Goal: Information Seeking & Learning: Learn about a topic

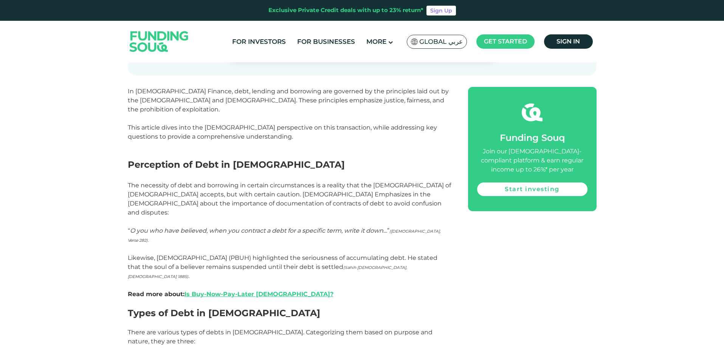
scroll to position [416, 0]
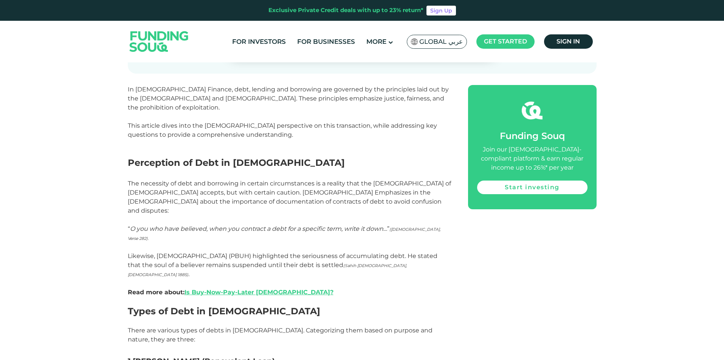
click at [229, 243] on p "Likewise, [DEMOGRAPHIC_DATA] (PBUH) highlighted the seriousness of accumulating…" at bounding box center [289, 274] width 323 height 63
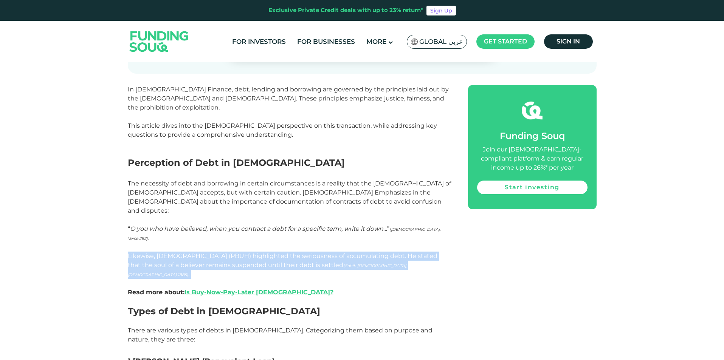
click at [229, 243] on p "Likewise, [DEMOGRAPHIC_DATA] (PBUH) highlighted the seriousness of accumulating…" at bounding box center [289, 274] width 323 height 63
click at [202, 243] on p "Likewise, [DEMOGRAPHIC_DATA] (PBUH) highlighted the seriousness of accumulating…" at bounding box center [289, 274] width 323 height 63
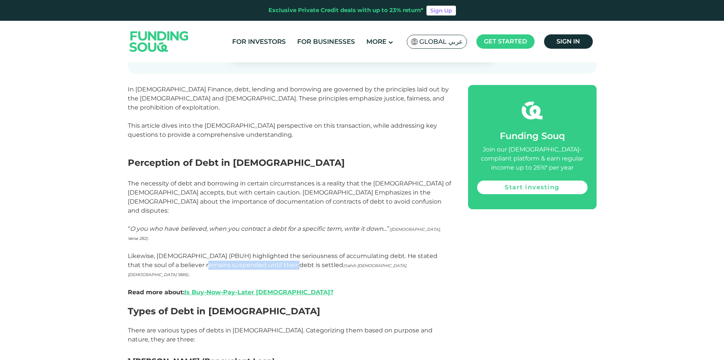
drag, startPoint x: 202, startPoint y: 212, endPoint x: 268, endPoint y: 212, distance: 65.7
click at [268, 243] on p "Likewise, [DEMOGRAPHIC_DATA] (PBUH) highlighted the seriousness of accumulating…" at bounding box center [289, 274] width 323 height 63
click at [282, 243] on p "Likewise, [DEMOGRAPHIC_DATA] (PBUH) highlighted the seriousness of accumulating…" at bounding box center [289, 274] width 323 height 63
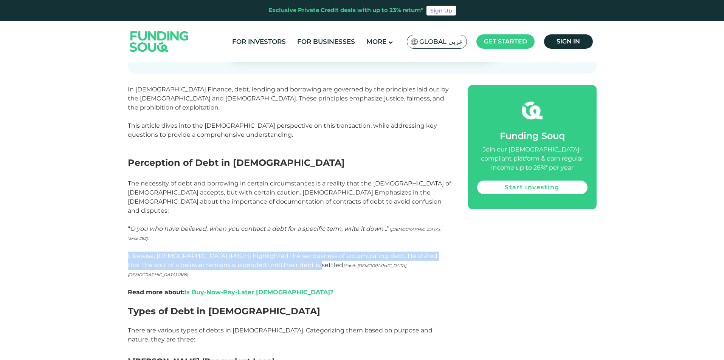
drag, startPoint x: 282, startPoint y: 217, endPoint x: 139, endPoint y: 203, distance: 143.6
click at [139, 243] on p "Likewise, [DEMOGRAPHIC_DATA] (PBUH) highlighted the seriousness of accumulating…" at bounding box center [289, 274] width 323 height 63
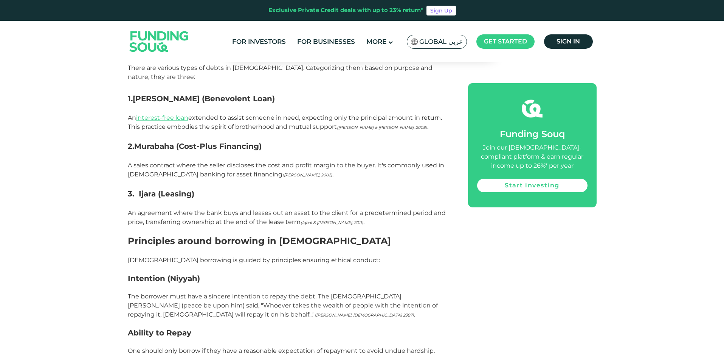
scroll to position [680, 0]
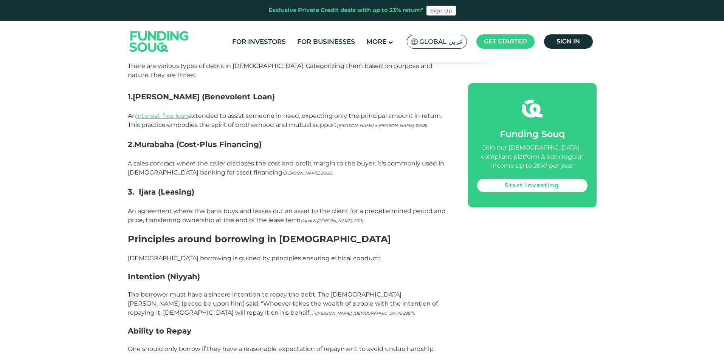
click at [320, 290] on p "The borrower must have a sincere intention to repay the debt. The [DEMOGRAPHIC_…" at bounding box center [289, 308] width 323 height 36
drag, startPoint x: 270, startPoint y: 225, endPoint x: 265, endPoint y: 226, distance: 5.4
click at [265, 290] on p "The borrower must have a sincere intention to repay the debt. The [DEMOGRAPHIC_…" at bounding box center [289, 308] width 323 height 36
click at [259, 290] on p "The borrower must have a sincere intention to repay the debt. The [DEMOGRAPHIC_…" at bounding box center [289, 308] width 323 height 36
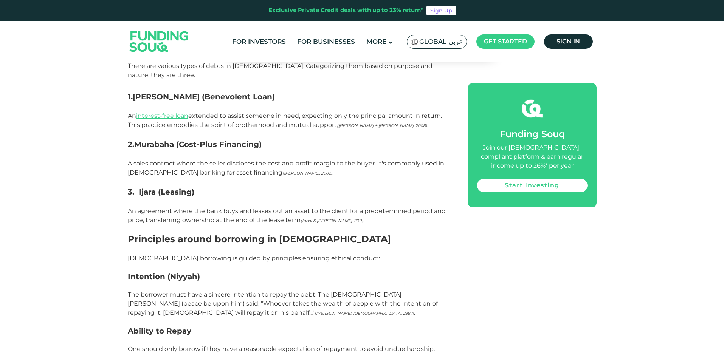
click at [258, 290] on p "The borrower must have a sincere intention to repay the debt. The [DEMOGRAPHIC_…" at bounding box center [289, 308] width 323 height 36
click at [178, 254] on p "[DEMOGRAPHIC_DATA] borrowing is guided by principles ensuring ethical conduct:" at bounding box center [289, 258] width 323 height 9
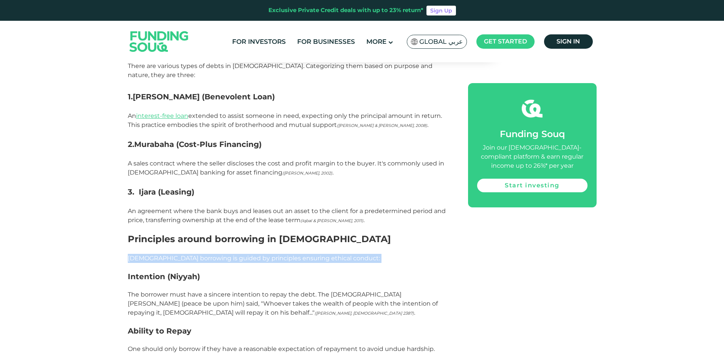
click at [178, 254] on p "[DEMOGRAPHIC_DATA] borrowing is guided by principles ensuring ethical conduct:" at bounding box center [289, 258] width 323 height 9
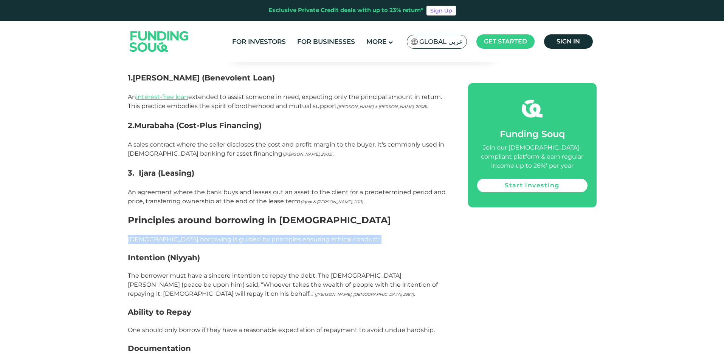
scroll to position [756, 0]
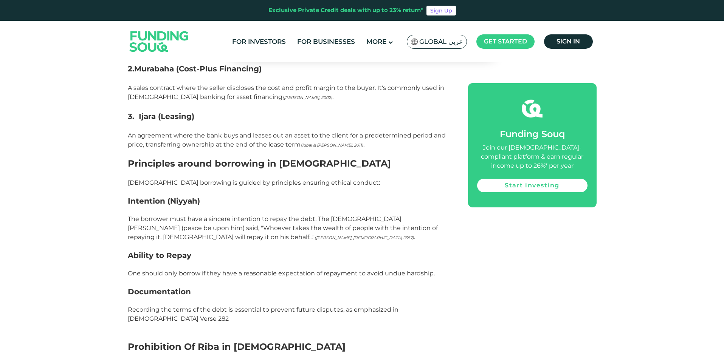
click at [135, 269] on p "One should only borrow if they have a reasonable expectation of repayment to av…" at bounding box center [289, 278] width 323 height 18
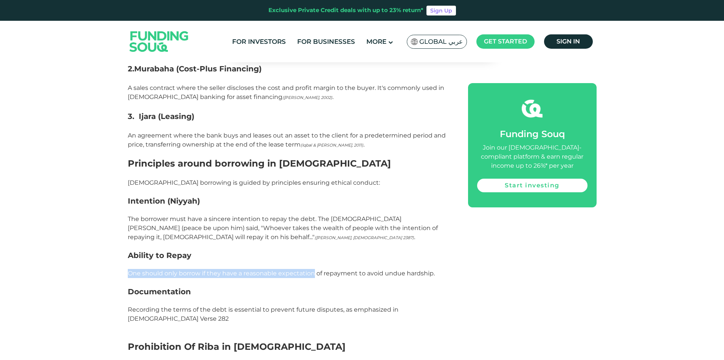
drag, startPoint x: 135, startPoint y: 203, endPoint x: 300, endPoint y: 202, distance: 164.4
click at [300, 269] on p "One should only borrow if they have a reasonable expectation of repayment to av…" at bounding box center [289, 278] width 323 height 18
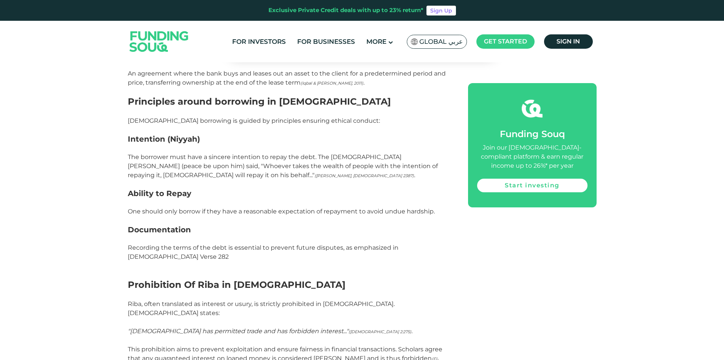
scroll to position [831, 0]
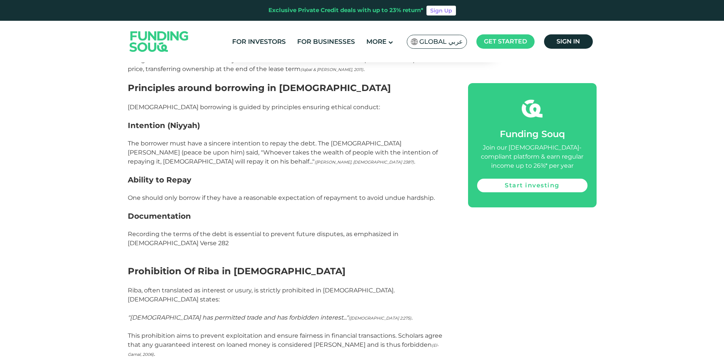
click at [204, 221] on p "Recording the terms of the debt is essential to prevent future disputes, as emp…" at bounding box center [289, 243] width 323 height 45
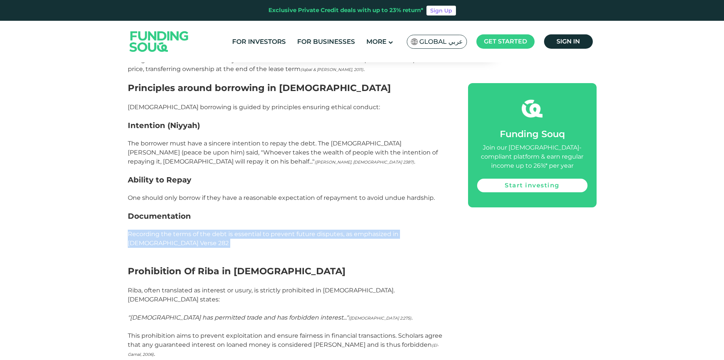
click at [204, 221] on p "Recording the terms of the debt is essential to prevent future disputes, as emp…" at bounding box center [289, 243] width 323 height 45
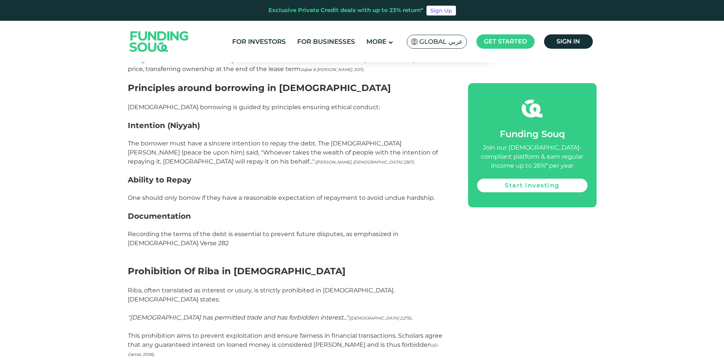
click at [152, 266] on h2 "Prohibition Of Riba in [DEMOGRAPHIC_DATA]" at bounding box center [289, 271] width 323 height 11
click at [133, 286] on p "Riba, often translated as interest or usury, is strictly prohibited in [DEMOGRA…" at bounding box center [289, 295] width 323 height 18
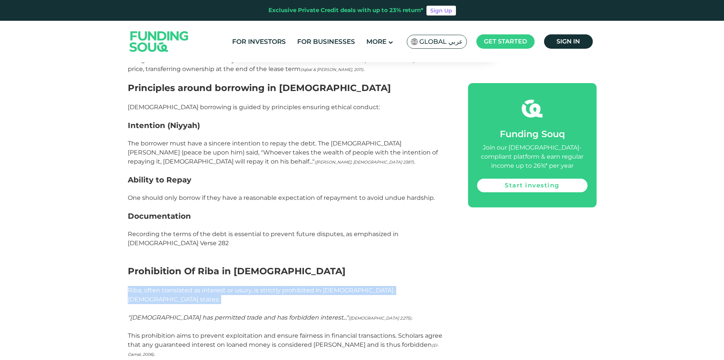
click at [133, 286] on p "Riba, often translated as interest or usury, is strictly prohibited in [DEMOGRA…" at bounding box center [289, 295] width 323 height 18
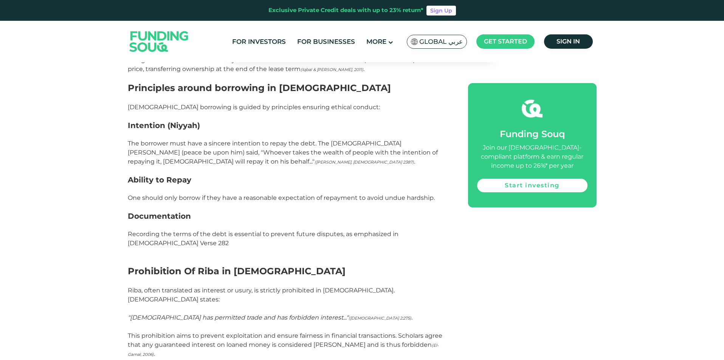
click at [132, 331] on p "This prohibition aims to prevent exploitation and ensure fairness in financial …" at bounding box center [289, 349] width 323 height 36
drag, startPoint x: 132, startPoint y: 258, endPoint x: 179, endPoint y: 258, distance: 46.5
click at [160, 331] on p "This prohibition aims to prevent exploitation and ensure fairness in financial …" at bounding box center [289, 349] width 323 height 36
drag, startPoint x: 215, startPoint y: 257, endPoint x: 237, endPoint y: 256, distance: 21.9
click at [237, 331] on p "This prohibition aims to prevent exploitation and ensure fairness in financial …" at bounding box center [289, 349] width 323 height 36
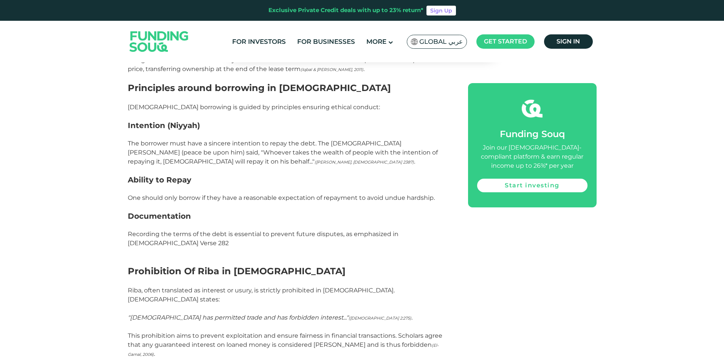
click at [238, 331] on p "This prohibition aims to prevent exploitation and ensure fairness in financial …" at bounding box center [289, 349] width 323 height 36
click at [240, 331] on p "This prohibition aims to prevent exploitation and ensure fairness in financial …" at bounding box center [289, 349] width 323 height 36
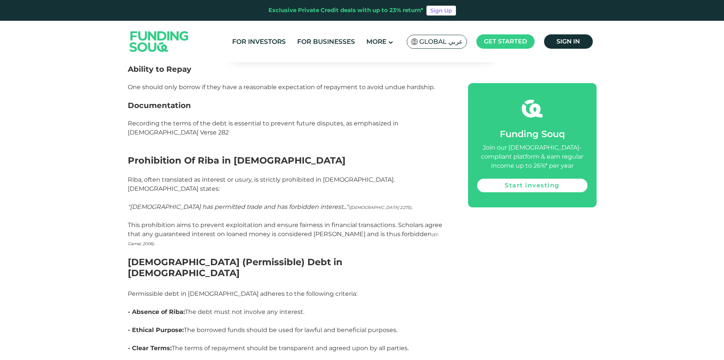
scroll to position [945, 0]
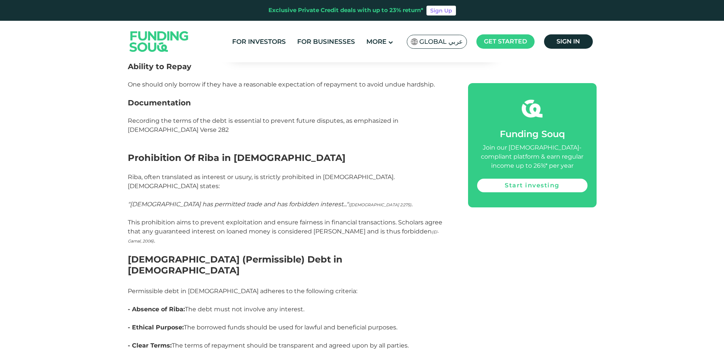
click at [186, 254] on h2 "[DEMOGRAPHIC_DATA] (Permissible) Debt in [DEMOGRAPHIC_DATA]" at bounding box center [289, 270] width 323 height 32
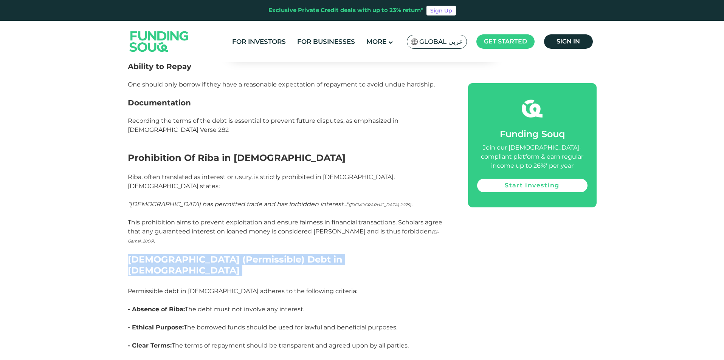
click at [186, 254] on h2 "[DEMOGRAPHIC_DATA] (Permissible) Debt in [DEMOGRAPHIC_DATA]" at bounding box center [289, 270] width 323 height 32
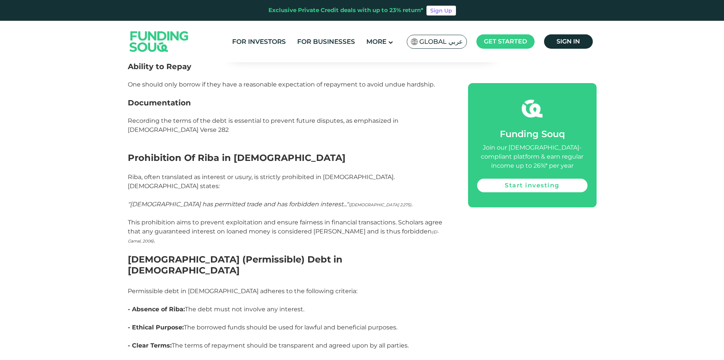
click at [183, 287] on p "Permissible debt in [DEMOGRAPHIC_DATA] adheres to the following criteria:" at bounding box center [289, 296] width 323 height 18
click at [196, 305] on p "- Absence of Riba: The debt must not involve any interest." at bounding box center [289, 314] width 323 height 18
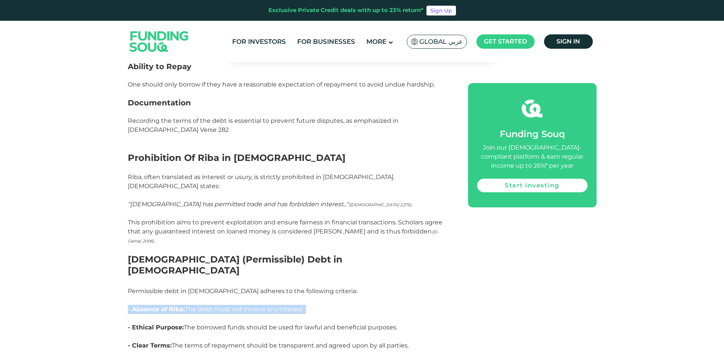
click at [196, 305] on p "- Absence of Riba: The debt must not involve any interest." at bounding box center [289, 314] width 323 height 18
click at [191, 323] on p "- Ethical Purpose: The borrowed funds should be used for lawful and beneficial …" at bounding box center [289, 332] width 323 height 18
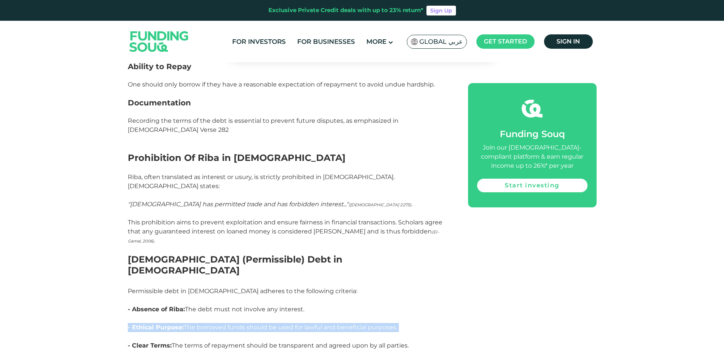
click at [191, 323] on p "- Ethical Purpose: The borrowed funds should be used for lawful and beneficial …" at bounding box center [289, 332] width 323 height 18
click at [190, 323] on p "- Ethical Purpose: The borrowed funds should be used for lawful and beneficial …" at bounding box center [289, 332] width 323 height 18
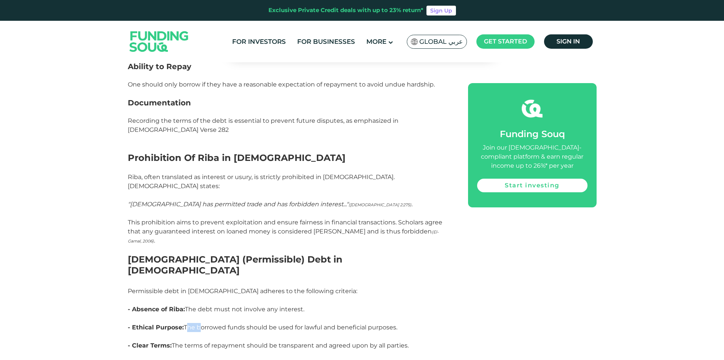
click at [190, 323] on p "- Ethical Purpose: The borrowed funds should be used for lawful and beneficial …" at bounding box center [289, 332] width 323 height 18
click at [178, 341] on p "- Clear Terms: The terms of repayment should be transparent and agreed upon by …" at bounding box center [289, 350] width 323 height 18
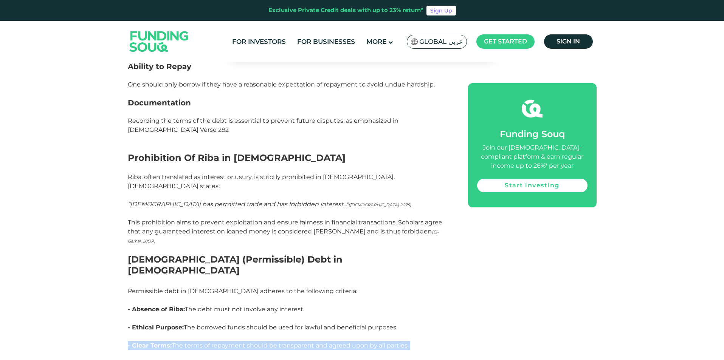
click at [178, 341] on p "- Clear Terms: The terms of repayment should be transparent and agreed upon by …" at bounding box center [289, 350] width 323 height 18
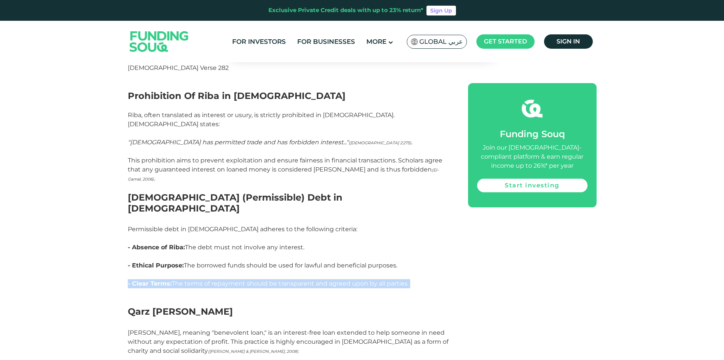
scroll to position [1020, 0]
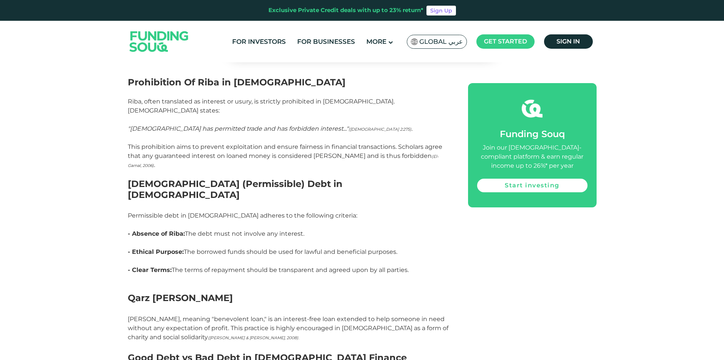
click at [232, 315] on p "[PERSON_NAME], meaning "benevolent loan," is an interest-free loan extended to …" at bounding box center [289, 333] width 323 height 36
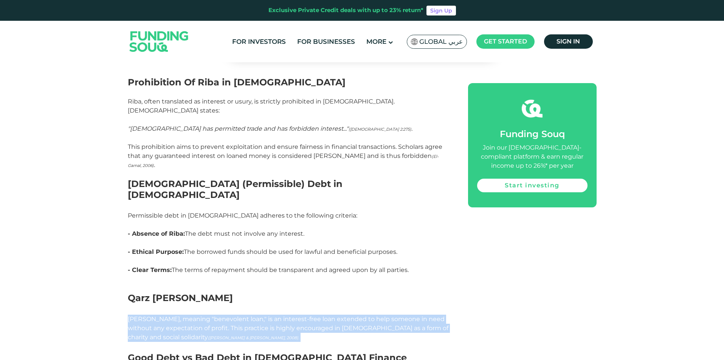
click at [232, 315] on p "[PERSON_NAME], meaning "benevolent loan," is an interest-free loan extended to …" at bounding box center [289, 333] width 323 height 36
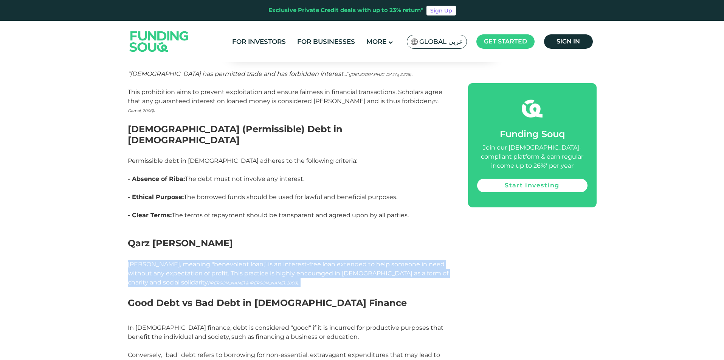
scroll to position [1096, 0]
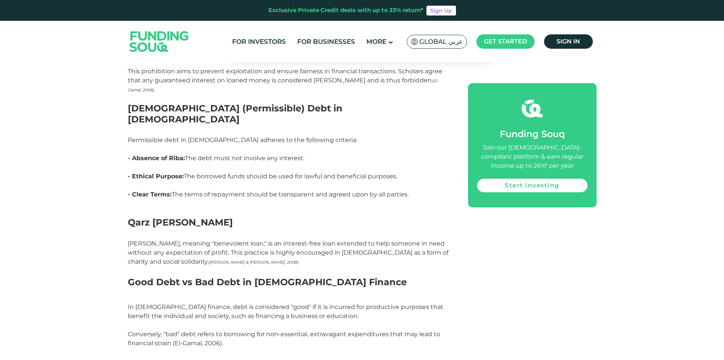
click at [147, 303] on p "In [DEMOGRAPHIC_DATA] finance, debt is considered "good" if it is incurred for …" at bounding box center [289, 339] width 323 height 73
drag, startPoint x: 147, startPoint y: 238, endPoint x: 248, endPoint y: 235, distance: 100.9
click at [248, 303] on p "In [DEMOGRAPHIC_DATA] finance, debt is considered "good" if it is incurred for …" at bounding box center [289, 339] width 323 height 73
click at [269, 303] on p "In [DEMOGRAPHIC_DATA] finance, debt is considered "good" if it is incurred for …" at bounding box center [289, 339] width 323 height 73
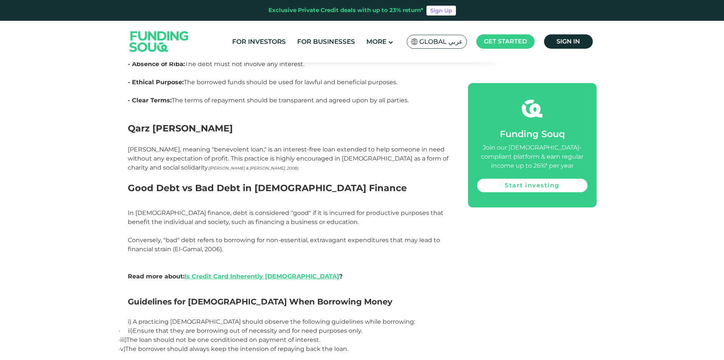
scroll to position [1209, 0]
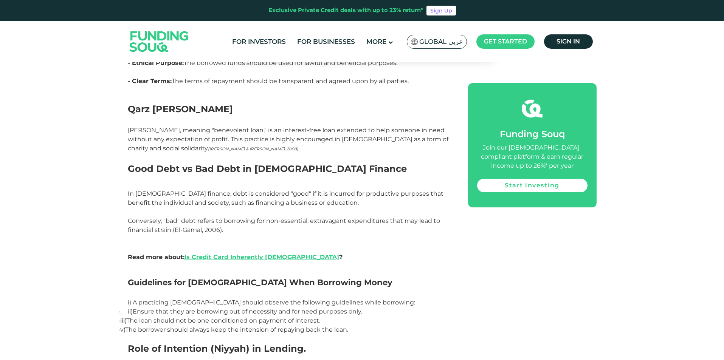
click at [212, 277] on span "Guidelines for [DEMOGRAPHIC_DATA] When Borrowing Money" at bounding box center [260, 282] width 264 height 10
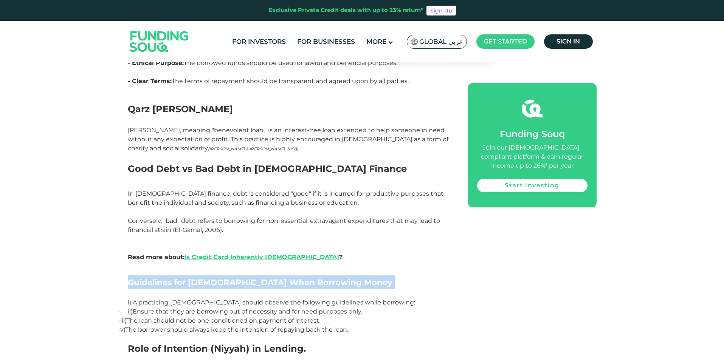
click at [212, 277] on span "Guidelines for [DEMOGRAPHIC_DATA] When Borrowing Money" at bounding box center [260, 282] width 264 height 10
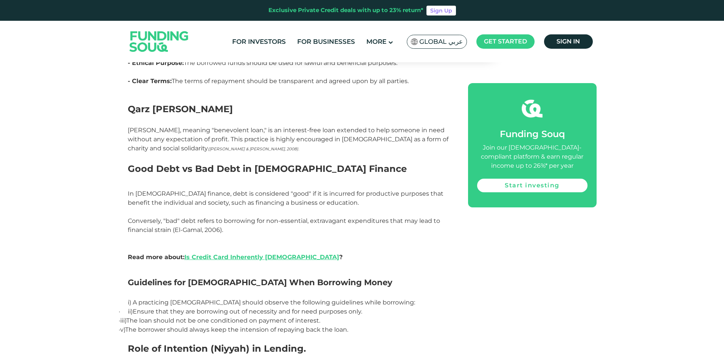
click at [210, 298] on p "i) A practicing [DEMOGRAPHIC_DATA] should observe the following guidelines whil…" at bounding box center [289, 302] width 323 height 9
click at [202, 308] on span "Ensure that they are borrowing out of necessity and for need purposes only." at bounding box center [247, 311] width 229 height 7
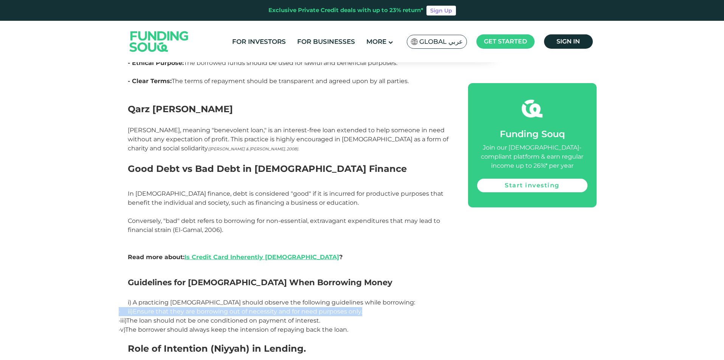
click at [202, 308] on span "Ensure that they are borrowing out of necessity and for need purposes only." at bounding box center [247, 311] width 229 height 7
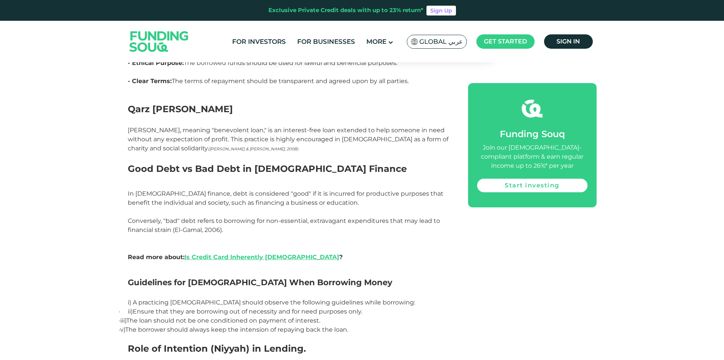
click at [190, 317] on span "· iii) The loan should not be one conditioned on payment of interest." at bounding box center [219, 320] width 201 height 7
click at [141, 316] on p "· iii) The loan should not be one conditioned on payment of interest." at bounding box center [289, 320] width 323 height 9
click at [141, 317] on span "· iii) The loan should not be one conditioned on payment of interest." at bounding box center [219, 320] width 201 height 7
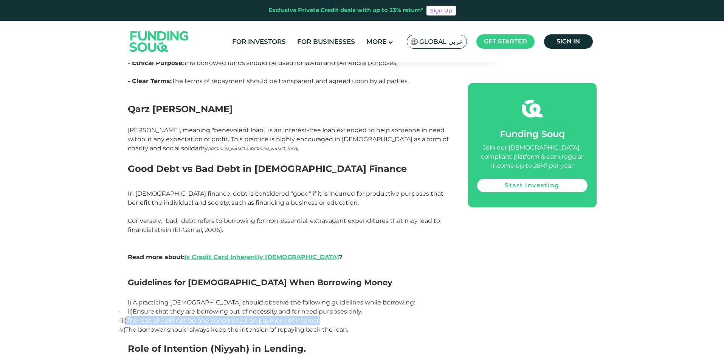
drag, startPoint x: 141, startPoint y: 223, endPoint x: 331, endPoint y: 222, distance: 189.7
click at [331, 316] on p "· iii) The loan should not be one conditioned on payment of interest." at bounding box center [289, 320] width 323 height 9
drag, startPoint x: 331, startPoint y: 222, endPoint x: 303, endPoint y: 222, distance: 27.2
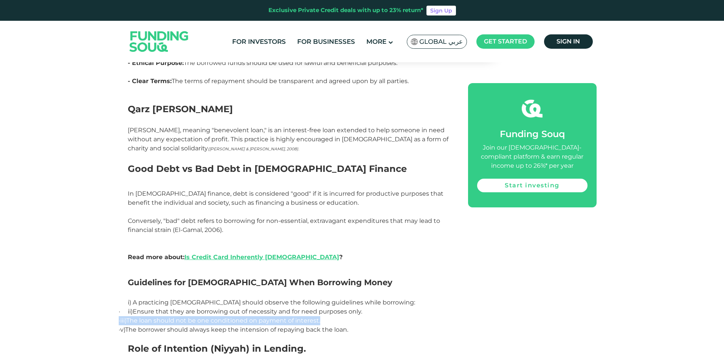
click at [308, 316] on p "· iii) The loan should not be one conditioned on payment of interest." at bounding box center [289, 320] width 323 height 9
click at [167, 227] on div "In [DEMOGRAPHIC_DATA] Finance, debt, lending and borrowing are governed by the …" at bounding box center [289, 121] width 323 height 1659
click at [142, 317] on span "· iii) The loan should not be one conditioned on payment of interest." at bounding box center [219, 320] width 201 height 7
drag, startPoint x: 142, startPoint y: 223, endPoint x: 187, endPoint y: 221, distance: 45.8
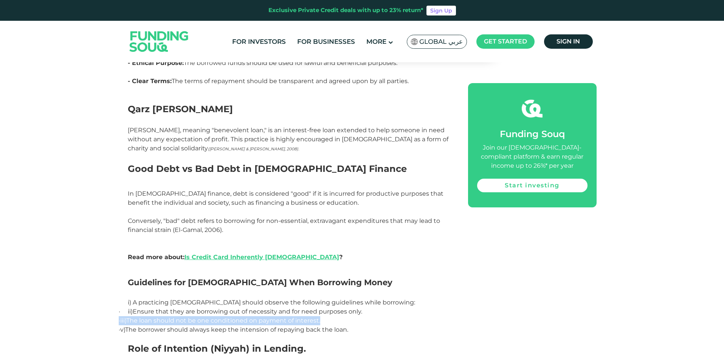
click at [187, 317] on span "· iii) The loan should not be one conditioned on payment of interest." at bounding box center [219, 320] width 201 height 7
click at [151, 326] on span "· v) The borrower sh" at bounding box center [147, 329] width 56 height 7
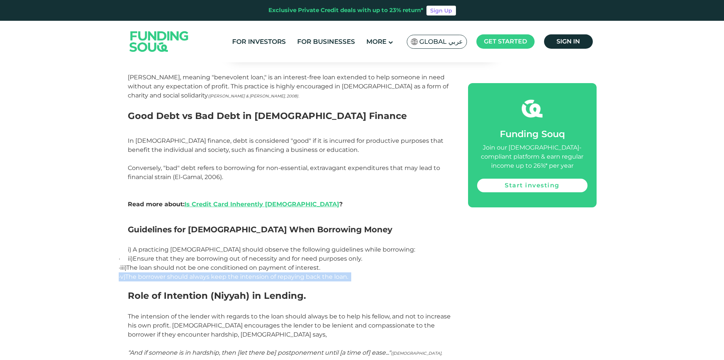
scroll to position [1285, 0]
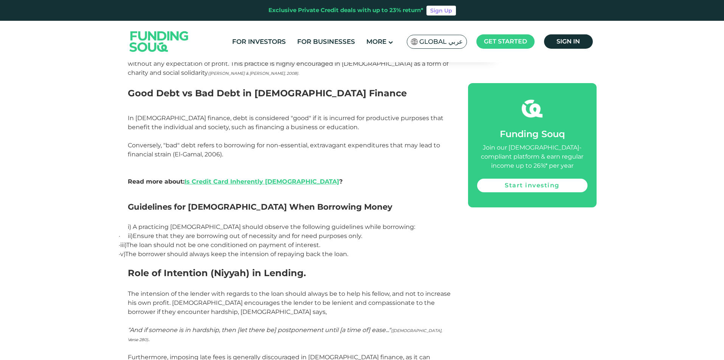
click at [201, 289] on p "The intension of the lender with regards to the loan should always be to help h…" at bounding box center [289, 307] width 323 height 36
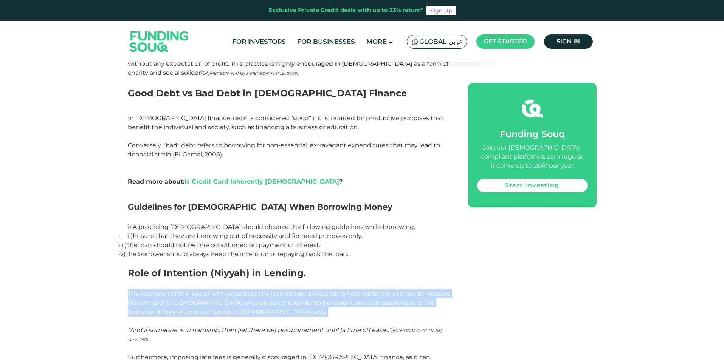
click at [201, 289] on p "The intension of the lender with regards to the loan should always be to help h…" at bounding box center [289, 307] width 323 height 36
click at [176, 289] on p "The intension of the lender with regards to the loan should always be to help h…" at bounding box center [289, 307] width 323 height 36
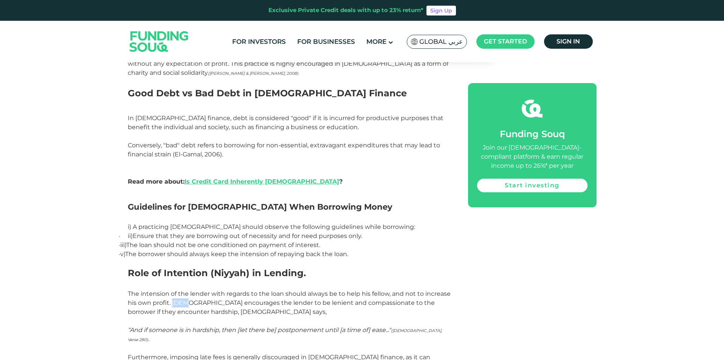
click at [176, 289] on p "The intension of the lender with regards to the loan should always be to help h…" at bounding box center [289, 307] width 323 height 36
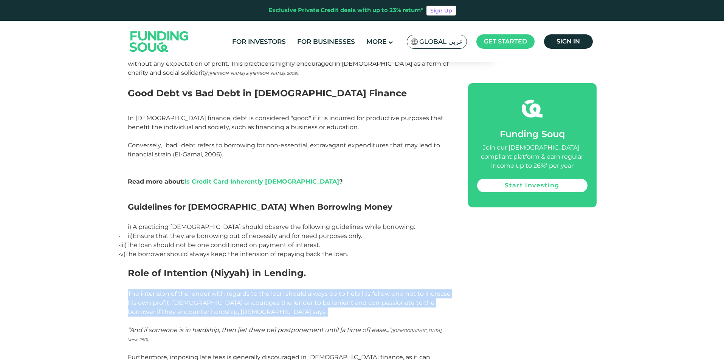
click at [176, 289] on p "The intension of the lender with regards to the loan should always be to help h…" at bounding box center [289, 307] width 323 height 36
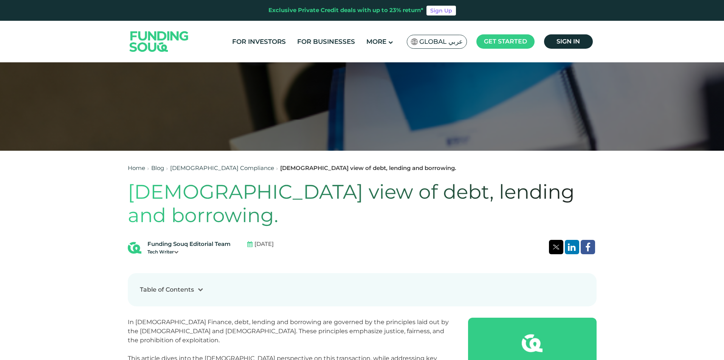
scroll to position [189, 0]
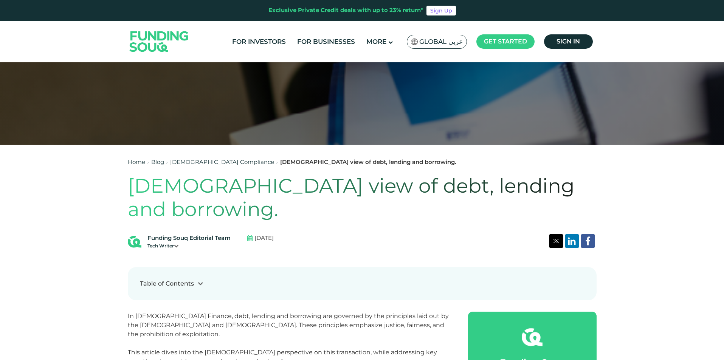
click at [164, 183] on h1 "[DEMOGRAPHIC_DATA] view of debt, lending and borrowing." at bounding box center [362, 197] width 469 height 47
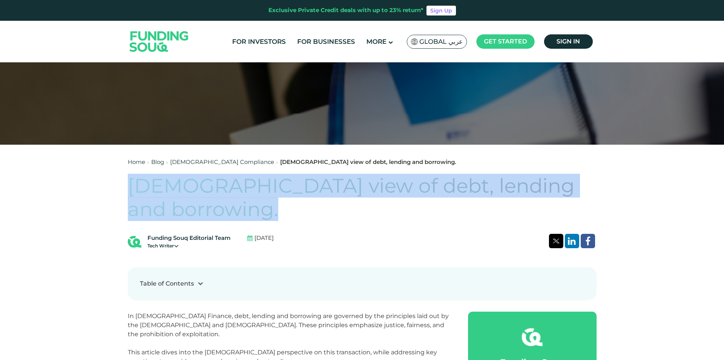
drag, startPoint x: 164, startPoint y: 183, endPoint x: 568, endPoint y: 191, distance: 403.6
click at [568, 191] on h1 "[DEMOGRAPHIC_DATA] view of debt, lending and borrowing." at bounding box center [362, 197] width 469 height 47
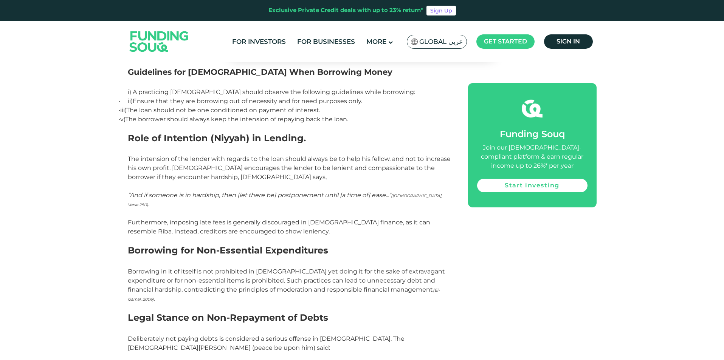
scroll to position [1474, 0]
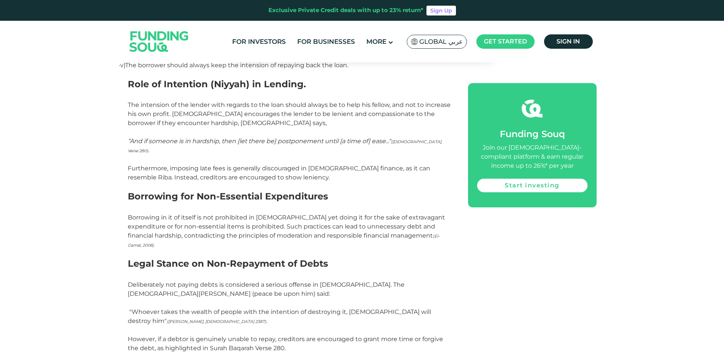
click at [147, 280] on p "Deliberately not paying debts is considered a serious offense in [DEMOGRAPHIC_D…" at bounding box center [289, 293] width 323 height 27
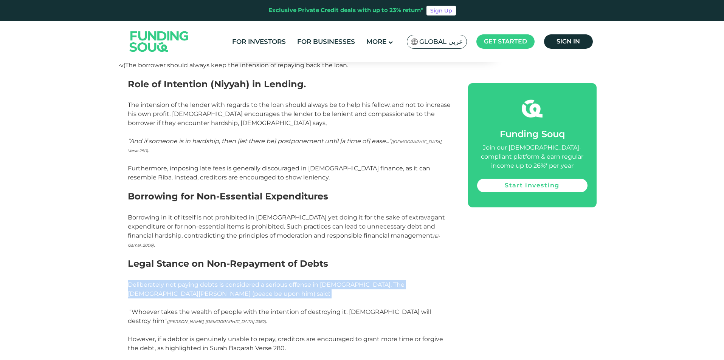
click at [147, 280] on p "Deliberately not paying debts is considered a serious offense in [DEMOGRAPHIC_D…" at bounding box center [289, 293] width 323 height 27
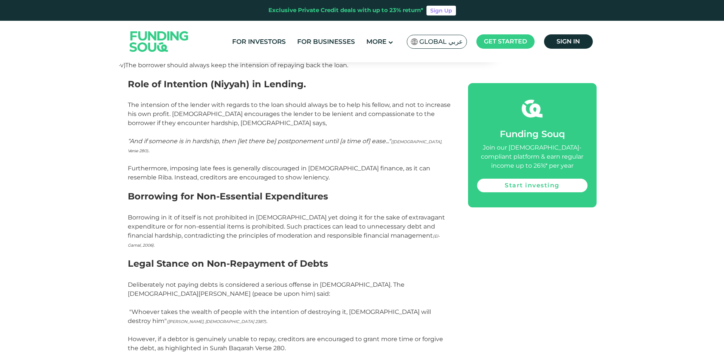
click at [139, 308] on p ""Whoever takes the wealth of people with the intention of destroying it, [DEMOG…" at bounding box center [289, 321] width 323 height 27
click at [249, 308] on p ""Whoever takes the wealth of people with the intention of destroying it, [DEMOG…" at bounding box center [289, 321] width 323 height 27
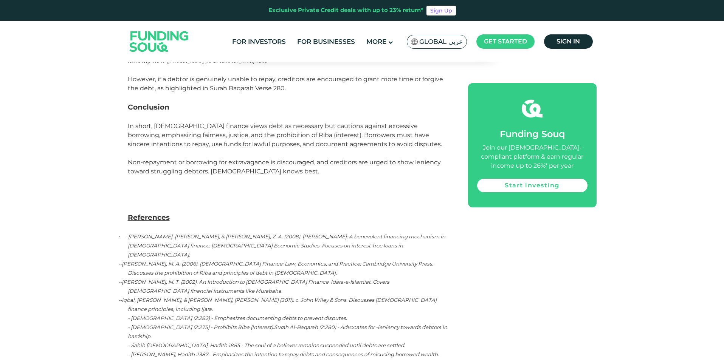
scroll to position [1738, 0]
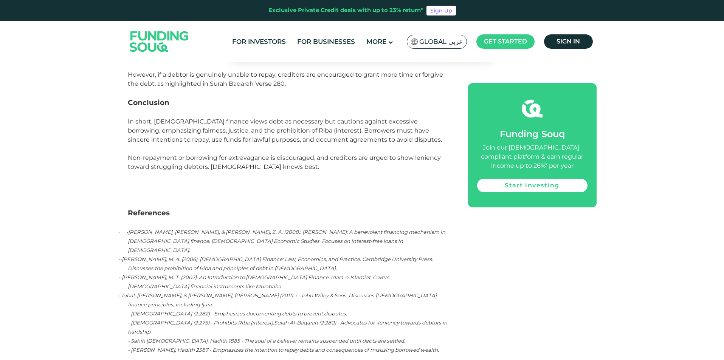
click at [169, 229] on span "[PERSON_NAME], [PERSON_NAME], & [PERSON_NAME], Z. A. (2008). [PERSON_NAME]: A b…" at bounding box center [286, 241] width 317 height 24
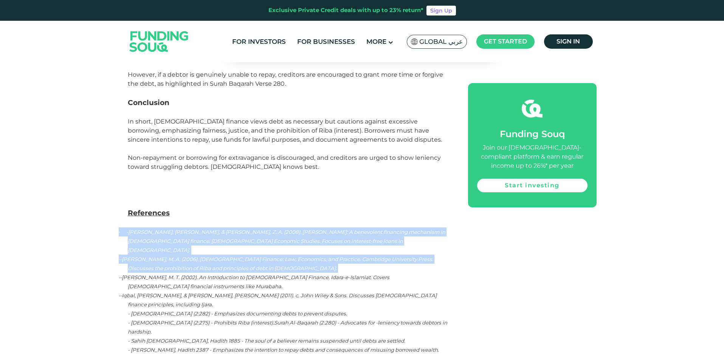
drag, startPoint x: 169, startPoint y: 117, endPoint x: 213, endPoint y: 247, distance: 137.1
